Goal: Task Accomplishment & Management: Use online tool/utility

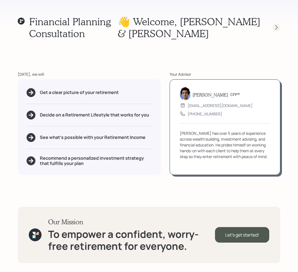
click at [277, 27] on icon at bounding box center [277, 28] width 6 height 6
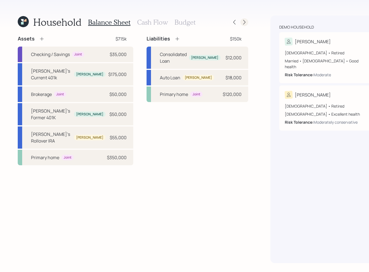
click at [242, 23] on icon at bounding box center [245, 22] width 6 height 6
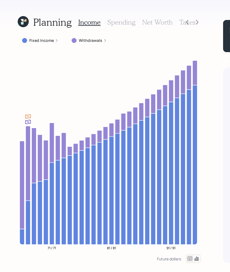
click at [21, 22] on icon at bounding box center [22, 23] width 2 height 2
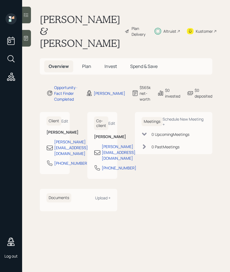
click at [132, 28] on div "Plan Delivery" at bounding box center [140, 31] width 16 height 12
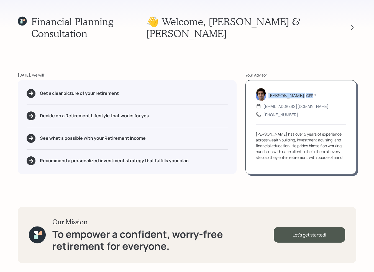
drag, startPoint x: 268, startPoint y: 91, endPoint x: 314, endPoint y: 91, distance: 46.0
click at [314, 91] on div "Harrison Schaefer CFP®" at bounding box center [301, 95] width 90 height 11
click at [316, 91] on div "Harrison Schaefer CFP®" at bounding box center [301, 95] width 90 height 11
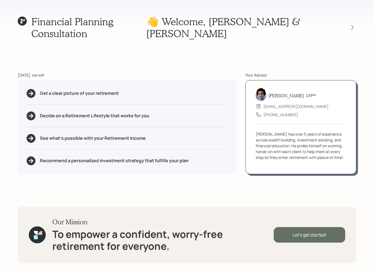
click at [296, 235] on div "Let's get started!" at bounding box center [309, 235] width 71 height 16
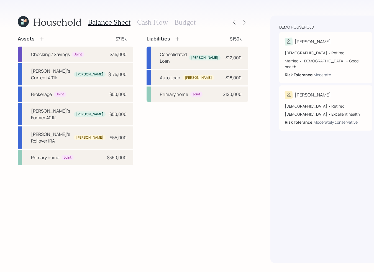
click at [148, 21] on h3 "Cash Flow" at bounding box center [152, 22] width 31 height 8
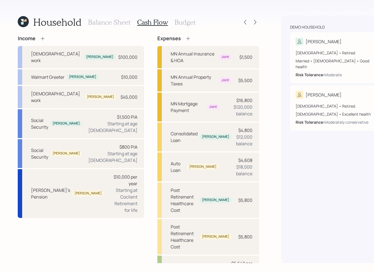
click at [186, 24] on h3 "Budget" at bounding box center [185, 22] width 21 height 8
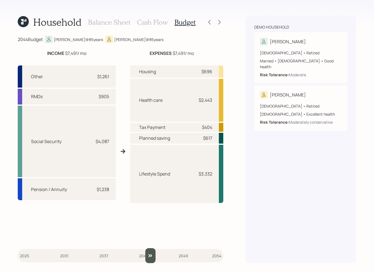
drag, startPoint x: 25, startPoint y: 253, endPoint x: 152, endPoint y: 247, distance: 127.0
type input "2044"
click at [152, 248] on input "slider" at bounding box center [121, 255] width 206 height 15
click at [221, 21] on icon at bounding box center [220, 22] width 6 height 6
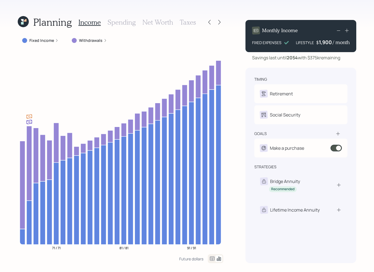
click at [45, 42] on label "Fixed Income" at bounding box center [41, 41] width 25 height 6
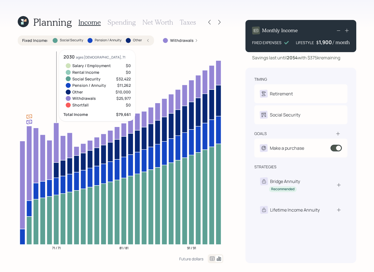
click at [55, 224] on icon at bounding box center [55, 220] width 5 height 50
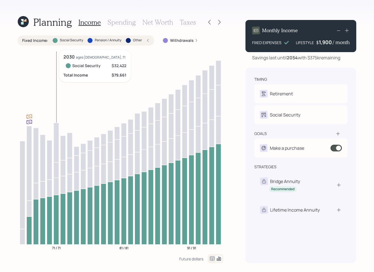
click at [54, 212] on icon at bounding box center [55, 220] width 5 height 50
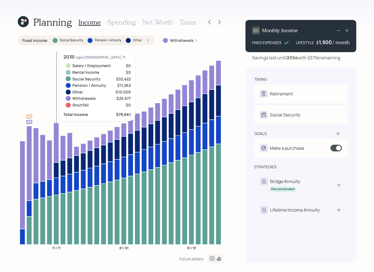
click at [55, 184] on icon at bounding box center [55, 186] width 5 height 17
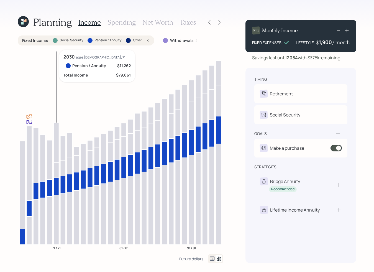
click at [55, 184] on icon at bounding box center [55, 186] width 5 height 17
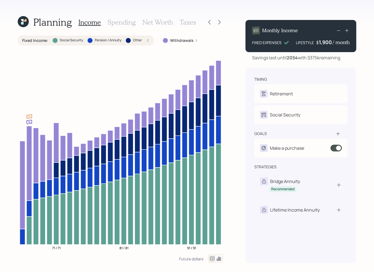
click at [145, 39] on div "Fixed Income : Social Security Pension / Annuity Other" at bounding box center [85, 41] width 127 height 6
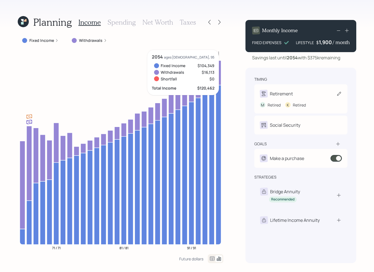
click at [298, 92] on div "Retirement" at bounding box center [301, 94] width 82 height 8
select select "5"
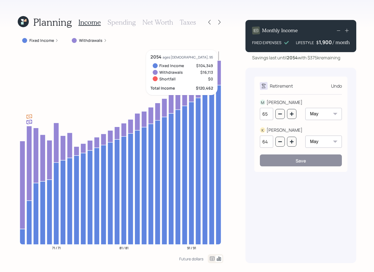
click at [338, 84] on div "Undo" at bounding box center [336, 86] width 11 height 7
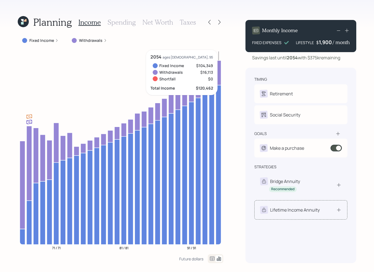
click at [308, 206] on div "Lifetime Income Annuity" at bounding box center [290, 210] width 60 height 8
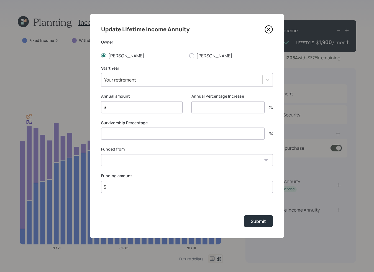
click at [268, 28] on icon at bounding box center [269, 29] width 8 height 8
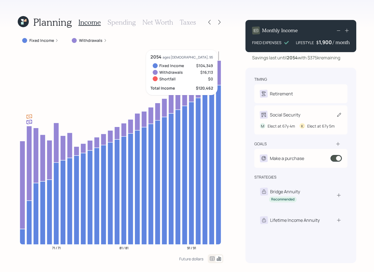
click at [288, 116] on div "Social Security" at bounding box center [285, 114] width 30 height 7
select select "4"
select select "5"
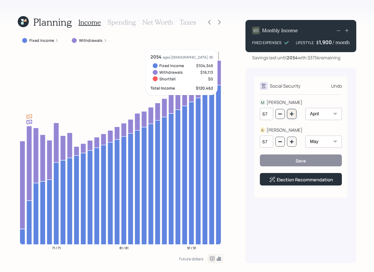
click at [290, 112] on icon "button" at bounding box center [291, 114] width 4 height 4
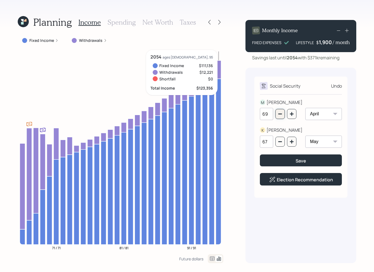
click at [283, 113] on button "button" at bounding box center [279, 114] width 9 height 10
type input "67"
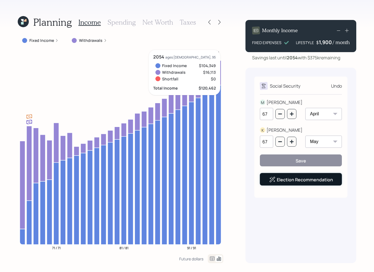
click at [302, 181] on link "Election Recommendation" at bounding box center [305, 179] width 56 height 6
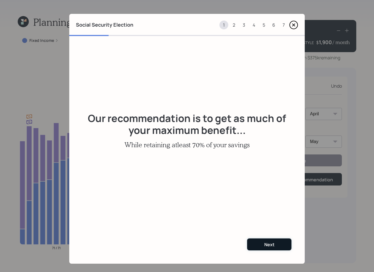
click at [260, 243] on button "Next" at bounding box center [269, 244] width 44 height 12
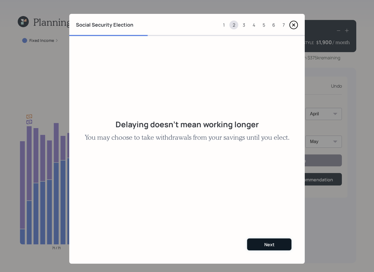
click at [265, 242] on div "Next" at bounding box center [269, 244] width 10 height 6
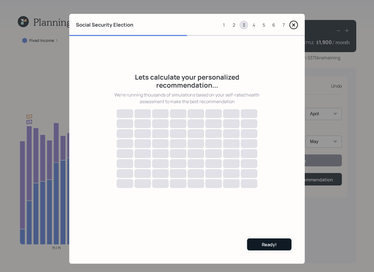
click at [264, 243] on div "Ready!" at bounding box center [269, 244] width 15 height 6
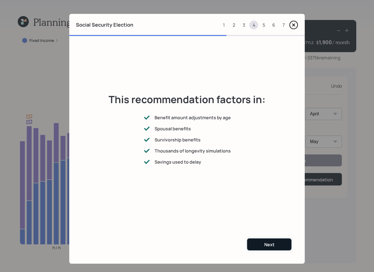
click at [270, 243] on div "Next" at bounding box center [269, 244] width 10 height 6
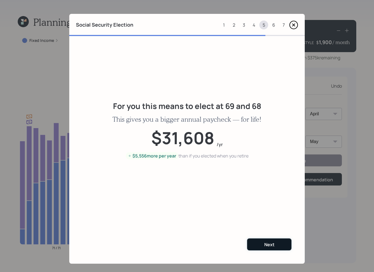
click at [262, 245] on button "Next" at bounding box center [269, 244] width 44 height 12
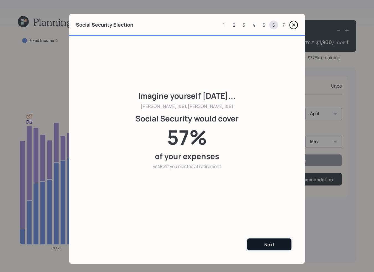
click at [265, 240] on button "Next" at bounding box center [269, 244] width 44 height 12
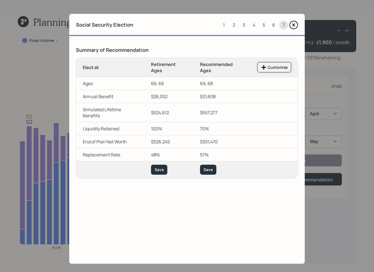
click at [270, 65] on div "Customize" at bounding box center [274, 68] width 27 height 6
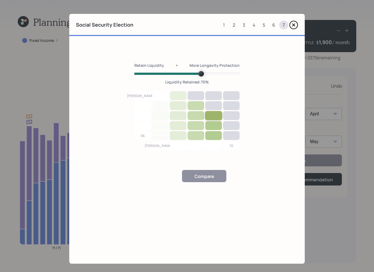
click at [213, 116] on div at bounding box center [213, 115] width 17 height 9
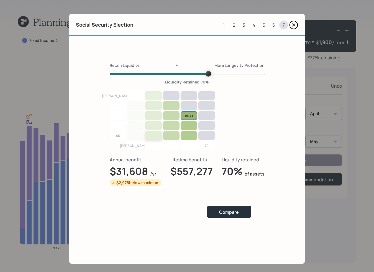
click at [154, 135] on div at bounding box center [153, 135] width 17 height 9
click at [152, 109] on div at bounding box center [152, 105] width 17 height 9
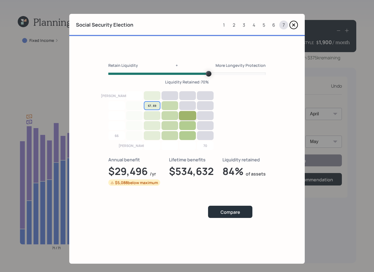
click at [190, 117] on div at bounding box center [187, 115] width 17 height 9
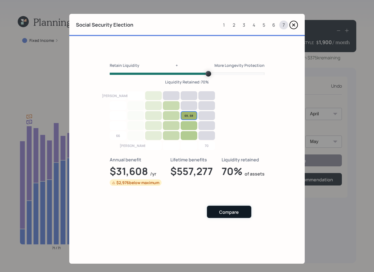
click at [236, 213] on div "Compare" at bounding box center [229, 212] width 20 height 6
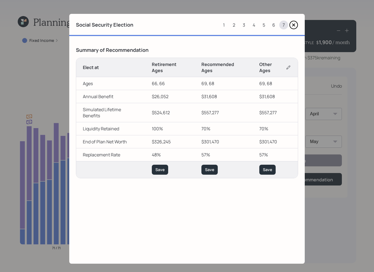
click at [295, 22] on icon at bounding box center [293, 24] width 9 height 9
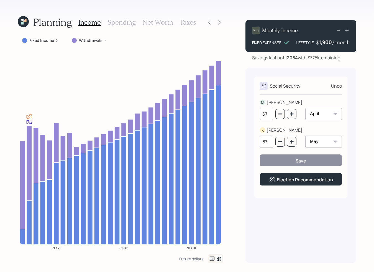
click at [119, 22] on h3 "Spending" at bounding box center [121, 22] width 28 height 8
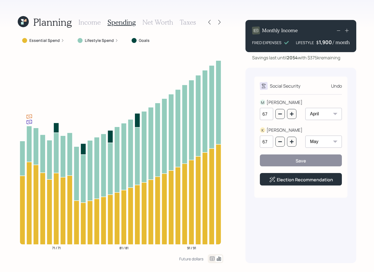
click at [155, 20] on h3 "Net Worth" at bounding box center [157, 22] width 31 height 8
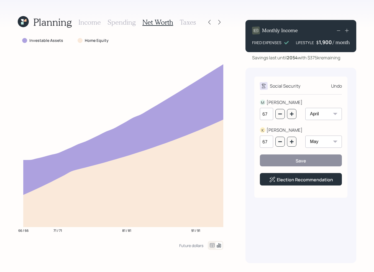
click at [186, 24] on h3 "Taxes" at bounding box center [188, 22] width 16 height 8
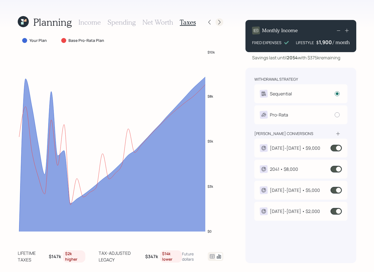
click at [219, 22] on icon at bounding box center [220, 22] width 6 height 6
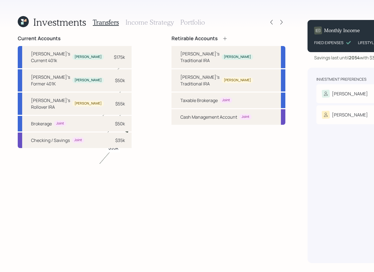
click at [140, 19] on h3 "Income Strategy" at bounding box center [149, 22] width 48 height 8
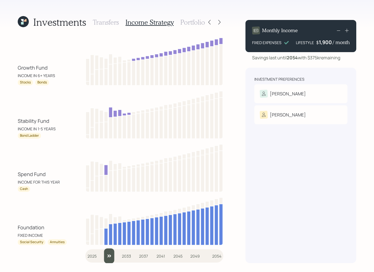
drag, startPoint x: 89, startPoint y: 257, endPoint x: 104, endPoint y: 257, distance: 14.7
type input "2029"
click at [104, 257] on input "slider" at bounding box center [154, 255] width 138 height 15
click at [193, 20] on h3 "Portfolio" at bounding box center [192, 22] width 25 height 8
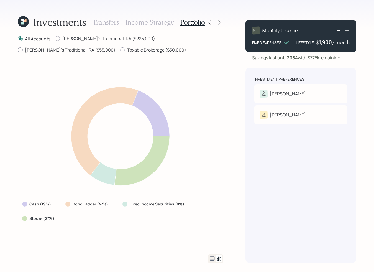
click at [213, 256] on icon at bounding box center [212, 258] width 5 height 4
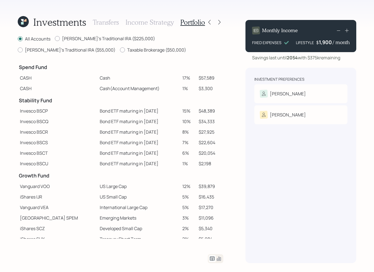
click at [149, 22] on h3 "Income Strategy" at bounding box center [149, 22] width 48 height 8
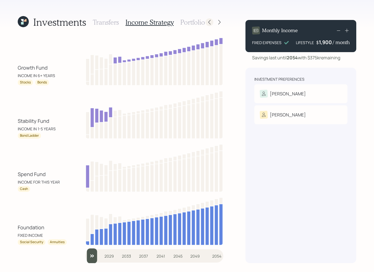
click at [209, 20] on icon at bounding box center [210, 22] width 6 height 6
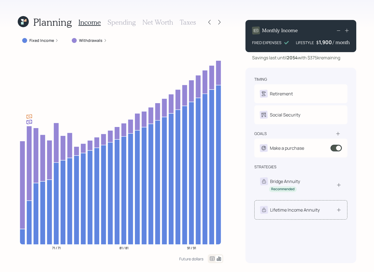
click at [318, 209] on div "Lifetime Income Annuity" at bounding box center [295, 209] width 50 height 7
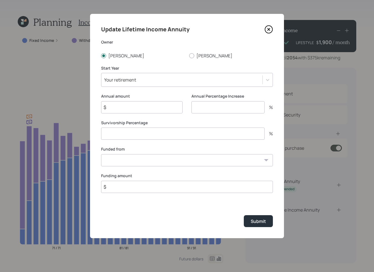
click at [152, 110] on input "$" at bounding box center [141, 107] width 81 height 12
type input "$ 12,345"
click at [137, 132] on input "number" at bounding box center [182, 133] width 163 height 12
type input "50"
click at [128, 156] on select "Mike's Current 401k ($175,000) Brokerage ($50,000) Checking / Savings ($35,000)…" at bounding box center [187, 160] width 172 height 12
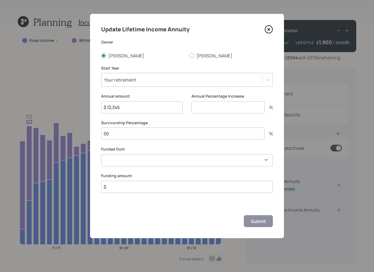
select select "a1200de0-6a53-4ec7-9dd0-ee5092fa2a28"
click at [101, 154] on select "Mike's Current 401k ($175,000) Brokerage ($50,000) Checking / Savings ($35,000)…" at bounding box center [187, 160] width 172 height 12
click at [127, 189] on input "$" at bounding box center [187, 187] width 172 height 12
type input "$ 100,000"
click at [270, 32] on icon at bounding box center [269, 29] width 8 height 8
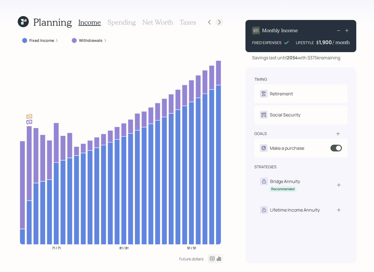
click at [220, 22] on icon at bounding box center [220, 22] width 6 height 6
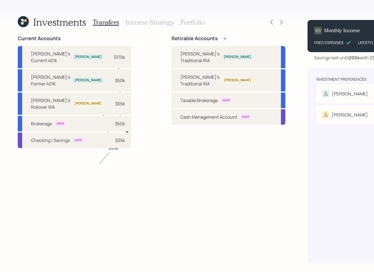
click at [279, 22] on icon at bounding box center [282, 22] width 6 height 6
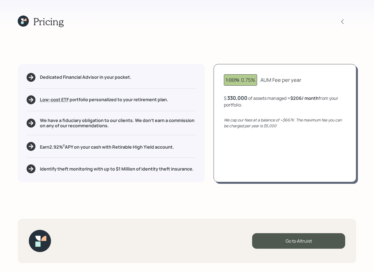
click at [21, 20] on icon at bounding box center [23, 21] width 11 height 11
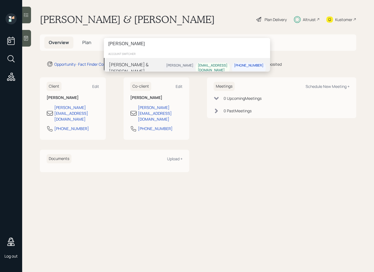
type input "ian yame"
click at [132, 65] on div "Ian & Julie Yamey" at bounding box center [136, 67] width 55 height 13
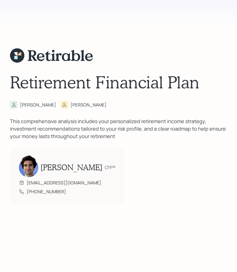
scroll to position [4042, 0]
